Goal: Check status

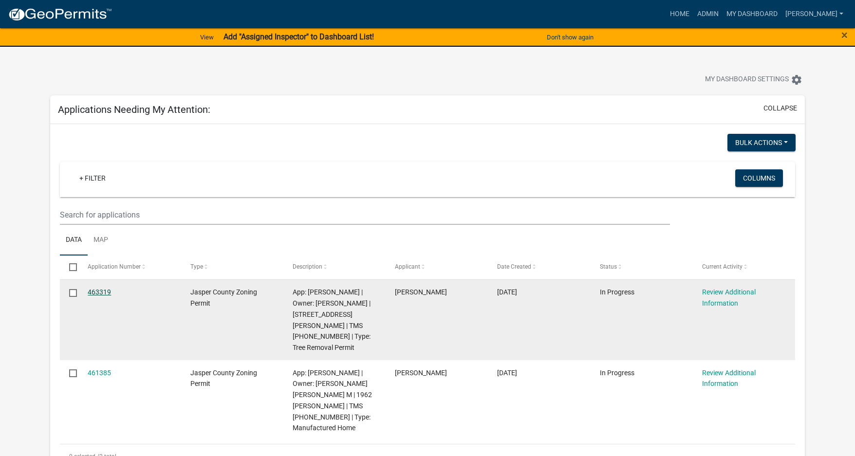
click at [102, 290] on link "463319" at bounding box center [99, 292] width 23 height 8
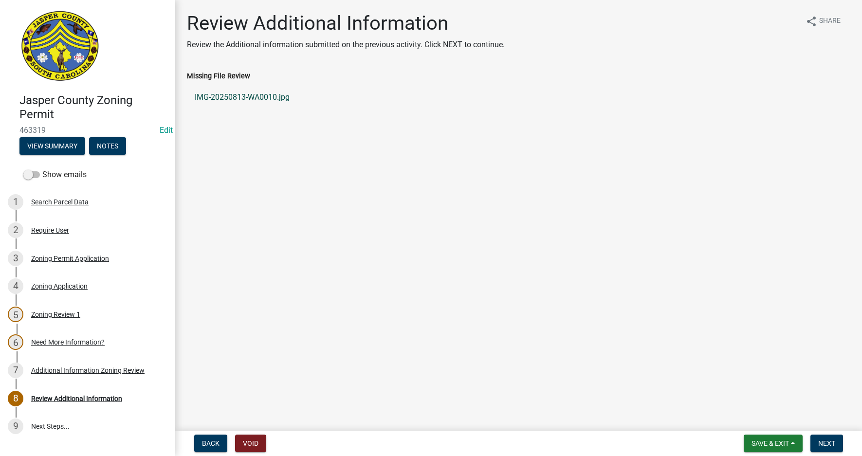
click at [264, 95] on link "IMG-20250813-WA0010.jpg" at bounding box center [519, 97] width 664 height 23
drag, startPoint x: 240, startPoint y: 95, endPoint x: 225, endPoint y: 98, distance: 14.9
click at [225, 98] on link "IMG-20250813-WA0010.jpg" at bounding box center [519, 97] width 664 height 23
click at [58, 283] on div "Zoning Application" at bounding box center [59, 286] width 56 height 7
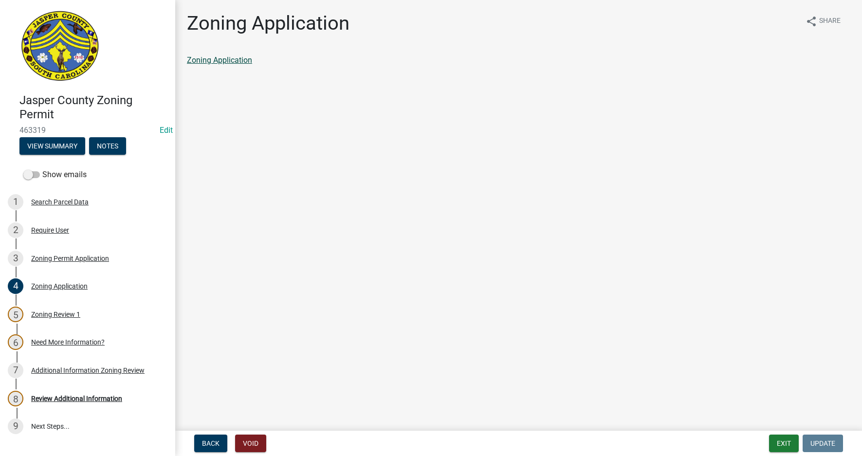
click at [234, 61] on link "Zoning Application" at bounding box center [219, 60] width 65 height 9
click at [47, 260] on div "Zoning Permit Application" at bounding box center [70, 258] width 78 height 7
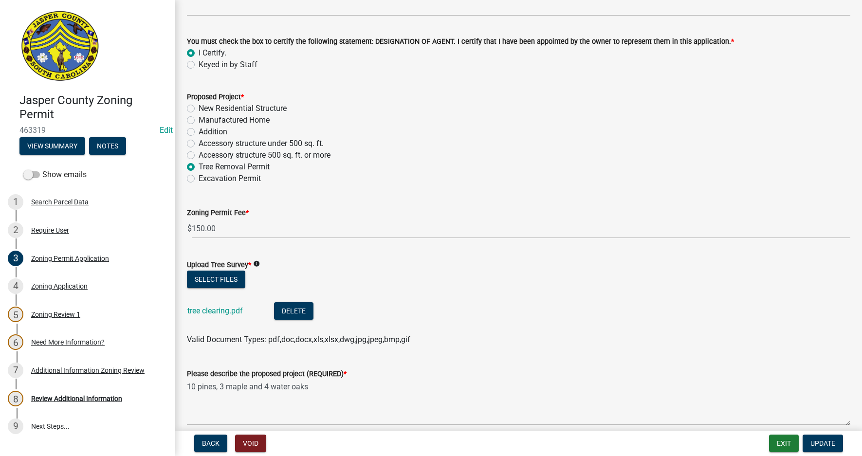
scroll to position [1169, 0]
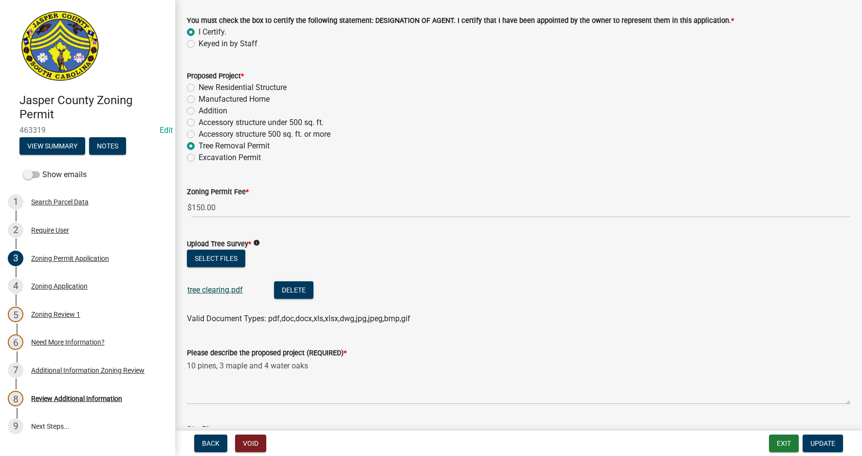
click at [224, 291] on link "tree clearing.pdf" at bounding box center [215, 289] width 56 height 9
